Goal: Find specific page/section: Find specific page/section

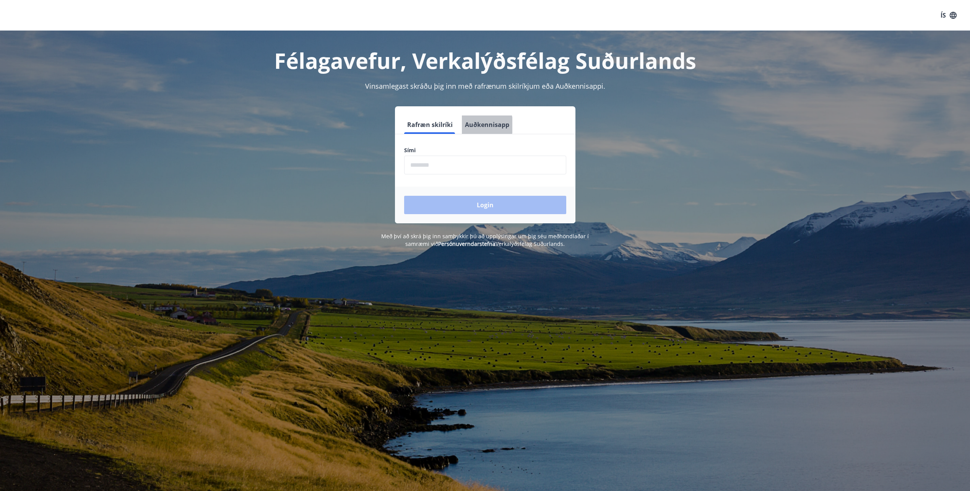
click at [475, 125] on button "Auðkennisapp" at bounding box center [487, 124] width 50 height 18
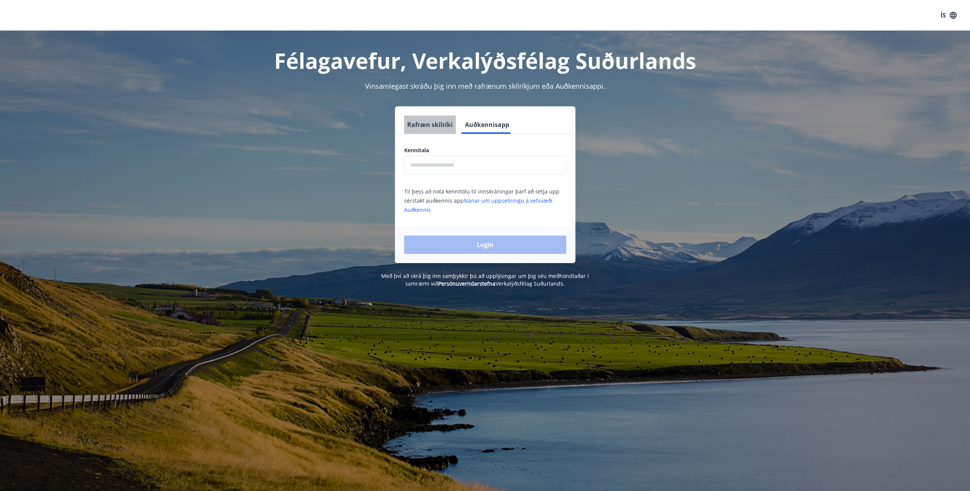
click at [439, 126] on button "Rafræn skilríki" at bounding box center [430, 124] width 52 height 18
